Goal: Task Accomplishment & Management: Use online tool/utility

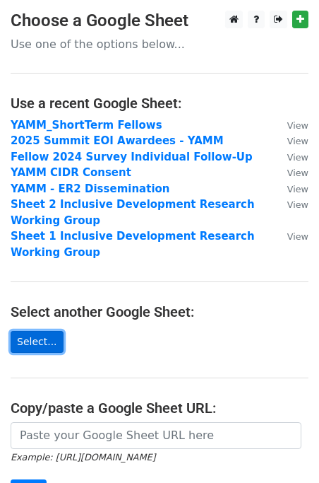
click at [59, 339] on link "Select..." at bounding box center [37, 342] width 53 height 22
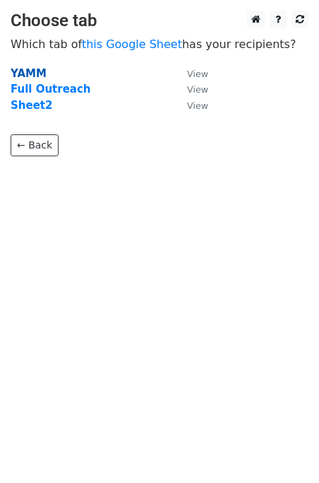
click at [37, 75] on strong "YAMM" at bounding box center [29, 73] width 36 height 13
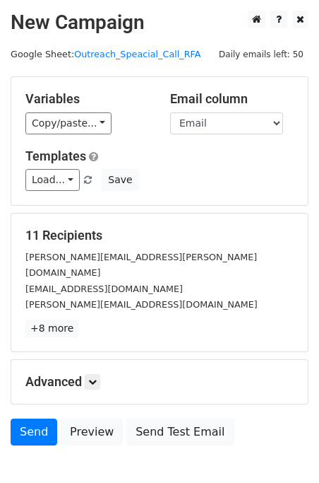
scroll to position [66, 0]
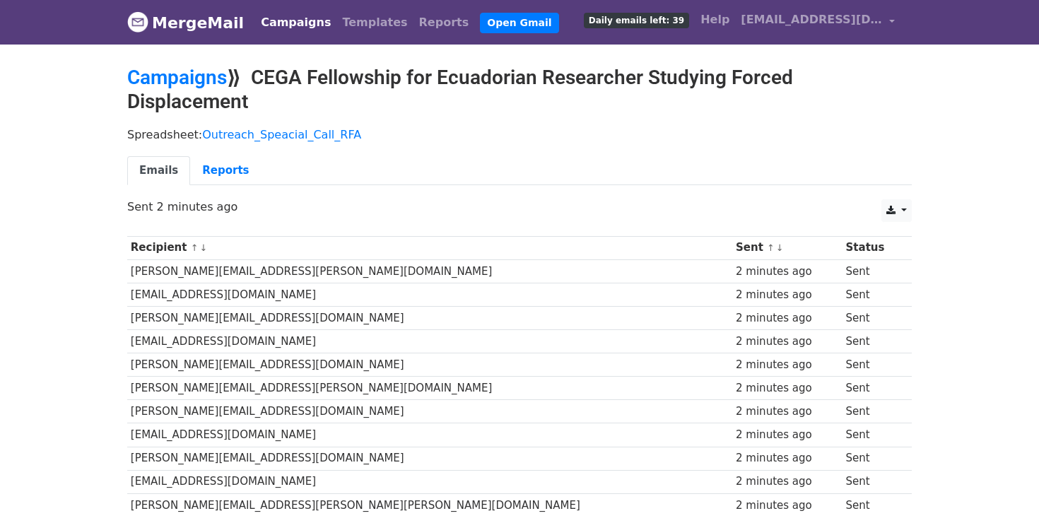
click at [207, 188] on div "Emails Reports" at bounding box center [520, 174] width 806 height 36
click at [207, 177] on link "Reports" at bounding box center [225, 170] width 71 height 29
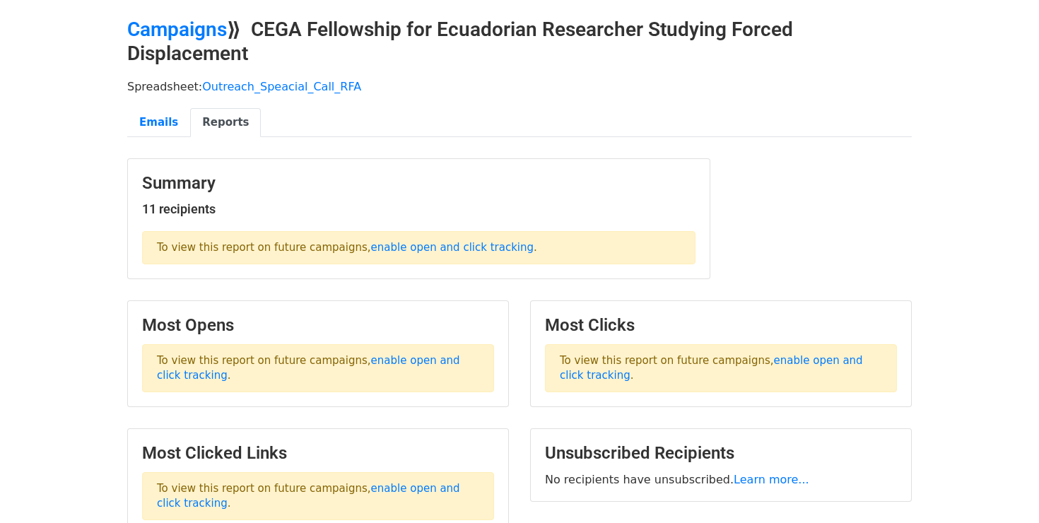
scroll to position [59, 0]
